Goal: Information Seeking & Learning: Learn about a topic

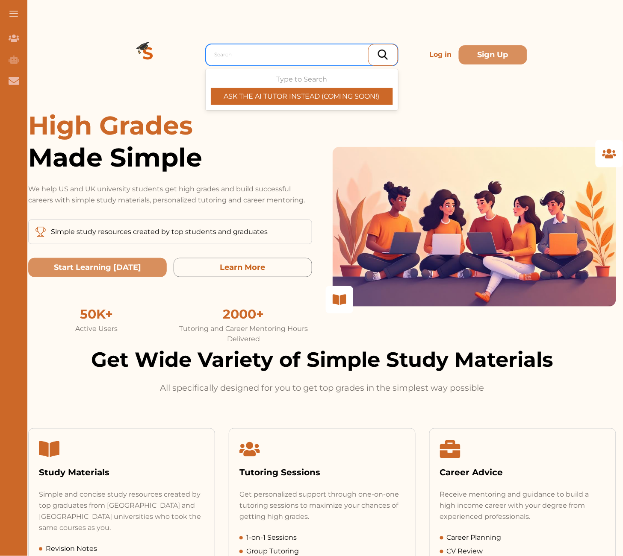
click at [316, 50] on div at bounding box center [304, 55] width 179 height 12
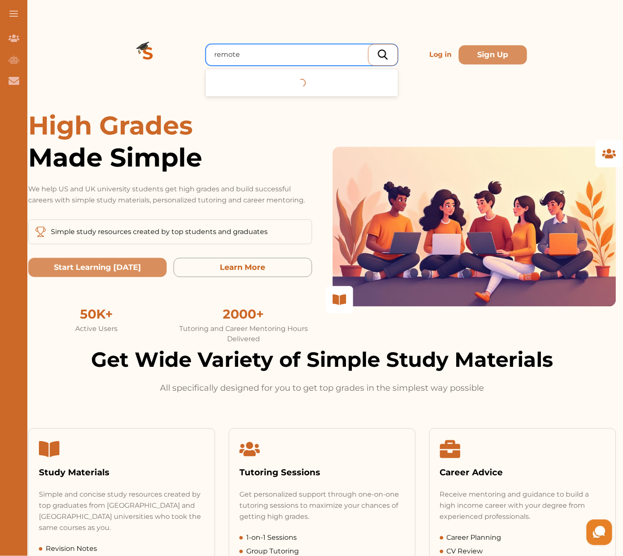
type input "remoten"
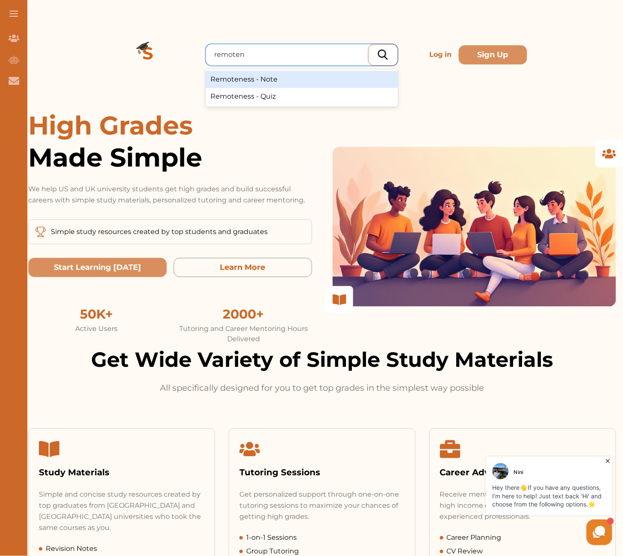
click at [325, 81] on div "Remoteness - Note" at bounding box center [302, 79] width 192 height 17
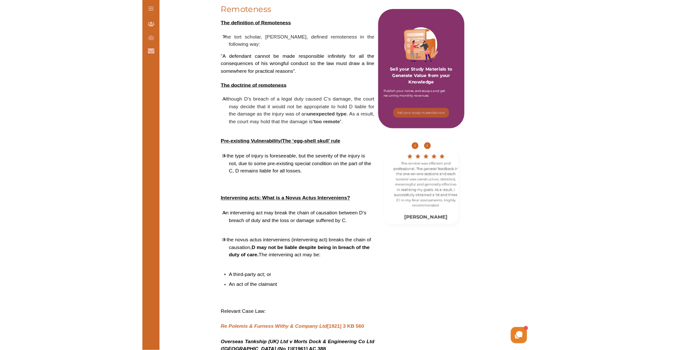
scroll to position [240, 0]
